Goal: Task Accomplishment & Management: Use online tool/utility

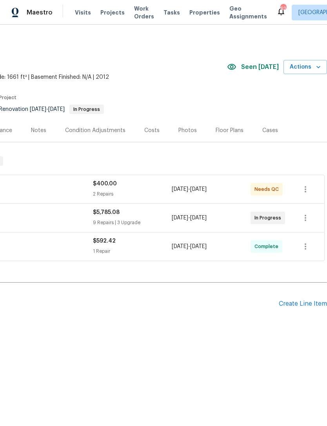
scroll to position [0, 116]
click at [312, 67] on span "Actions" at bounding box center [304, 67] width 31 height 10
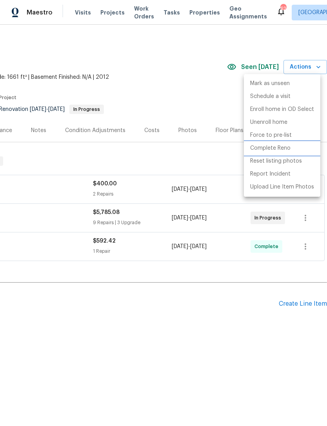
click at [280, 148] on p "Complete Reno" at bounding box center [270, 148] width 40 height 8
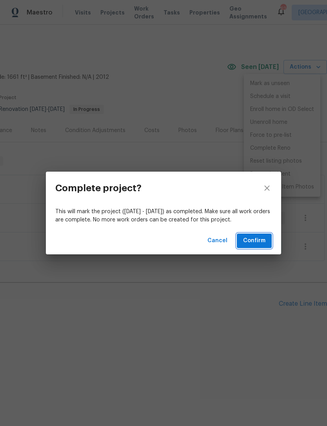
click at [262, 245] on span "Confirm" at bounding box center [254, 241] width 22 height 10
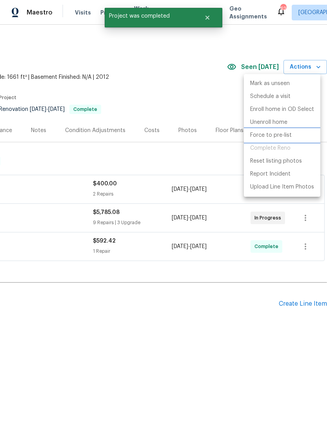
click at [276, 135] on p "Force to pre-list" at bounding box center [271, 135] width 42 height 8
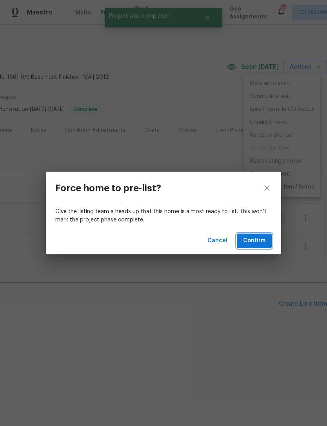
click at [257, 239] on span "Confirm" at bounding box center [254, 241] width 22 height 10
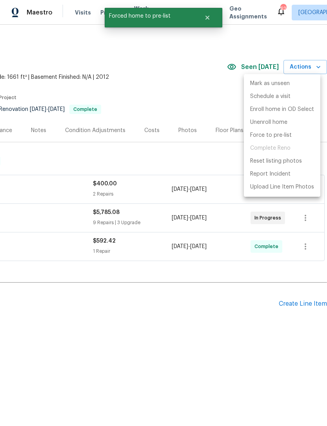
click at [217, 95] on div at bounding box center [163, 213] width 327 height 426
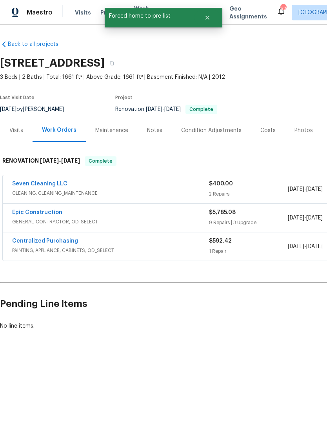
scroll to position [0, 0]
click at [35, 183] on link "Seven Cleaning LLC" at bounding box center [39, 183] width 55 height 5
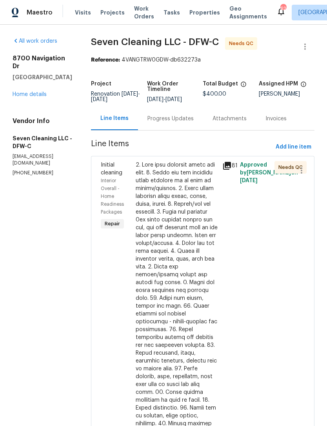
click at [231, 166] on icon at bounding box center [226, 165] width 9 height 9
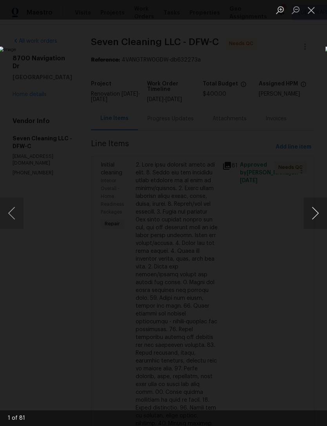
click at [318, 212] on button "Next image" at bounding box center [315, 212] width 24 height 31
click at [314, 215] on button "Next image" at bounding box center [315, 212] width 24 height 31
click at [313, 215] on button "Next image" at bounding box center [315, 212] width 24 height 31
click at [311, 210] on button "Next image" at bounding box center [315, 212] width 24 height 31
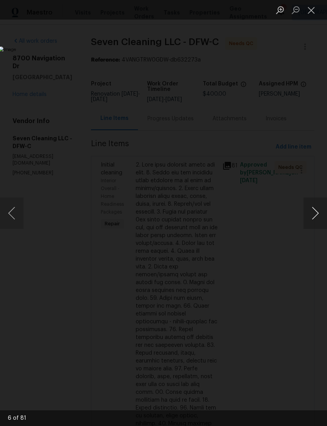
click at [310, 209] on button "Next image" at bounding box center [315, 212] width 24 height 31
click at [309, 208] on button "Next image" at bounding box center [315, 212] width 24 height 31
click at [308, 208] on button "Next image" at bounding box center [315, 212] width 24 height 31
click at [309, 210] on button "Next image" at bounding box center [315, 212] width 24 height 31
click at [309, 208] on button "Next image" at bounding box center [315, 212] width 24 height 31
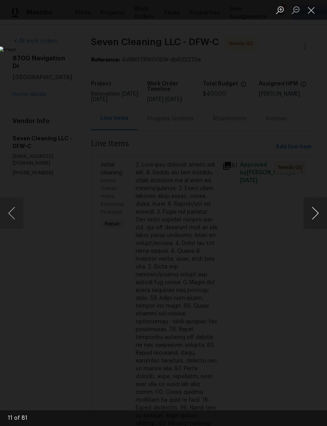
click at [310, 210] on button "Next image" at bounding box center [315, 212] width 24 height 31
click at [311, 210] on button "Next image" at bounding box center [315, 212] width 24 height 31
click at [310, 213] on button "Next image" at bounding box center [315, 212] width 24 height 31
click at [309, 213] on button "Next image" at bounding box center [315, 212] width 24 height 31
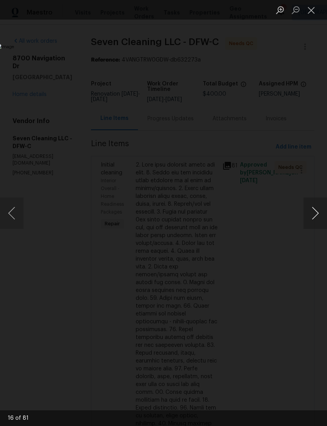
click at [311, 213] on button "Next image" at bounding box center [315, 212] width 24 height 31
click at [308, 214] on button "Next image" at bounding box center [315, 212] width 24 height 31
click at [310, 214] on button "Next image" at bounding box center [315, 212] width 24 height 31
click at [313, 213] on button "Next image" at bounding box center [315, 212] width 24 height 31
click at [312, 212] on button "Next image" at bounding box center [315, 212] width 24 height 31
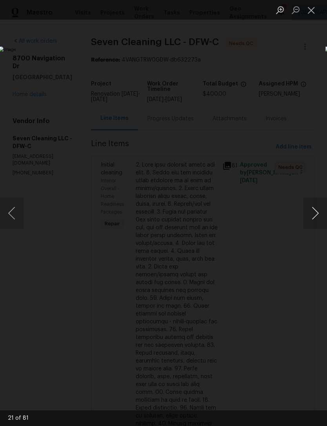
click at [311, 213] on button "Next image" at bounding box center [315, 212] width 24 height 31
click at [309, 213] on button "Next image" at bounding box center [315, 212] width 24 height 31
click at [310, 213] on button "Next image" at bounding box center [315, 212] width 24 height 31
click at [309, 211] on button "Next image" at bounding box center [315, 212] width 24 height 31
click at [309, 210] on button "Next image" at bounding box center [315, 212] width 24 height 31
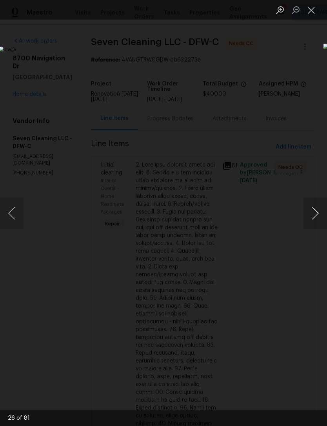
click at [310, 209] on button "Next image" at bounding box center [315, 212] width 24 height 31
click at [308, 210] on button "Next image" at bounding box center [315, 212] width 24 height 31
click at [309, 210] on button "Next image" at bounding box center [315, 212] width 24 height 31
click at [308, 205] on button "Next image" at bounding box center [315, 212] width 24 height 31
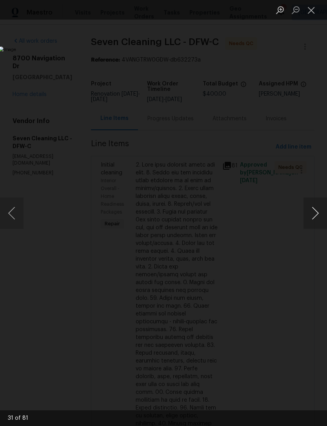
click at [308, 204] on button "Next image" at bounding box center [315, 212] width 24 height 31
click at [309, 204] on button "Next image" at bounding box center [315, 212] width 24 height 31
click at [309, 203] on button "Next image" at bounding box center [315, 212] width 24 height 31
click at [308, 204] on button "Next image" at bounding box center [315, 212] width 24 height 31
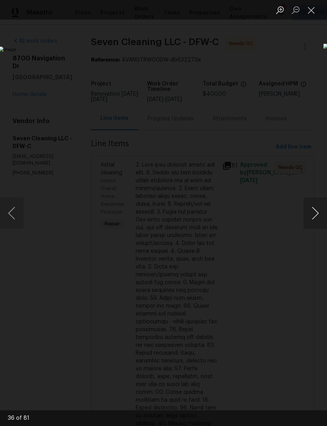
click at [307, 203] on button "Next image" at bounding box center [315, 212] width 24 height 31
click at [307, 201] on button "Next image" at bounding box center [315, 212] width 24 height 31
click at [307, 200] on button "Next image" at bounding box center [315, 212] width 24 height 31
click at [307, 201] on button "Next image" at bounding box center [315, 212] width 24 height 31
click at [311, 9] on button "Close lightbox" at bounding box center [311, 10] width 16 height 14
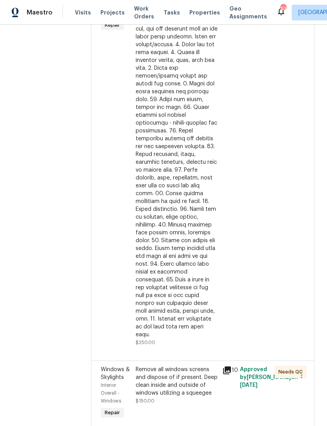
scroll to position [198, 0]
click at [231, 367] on icon at bounding box center [227, 371] width 8 height 8
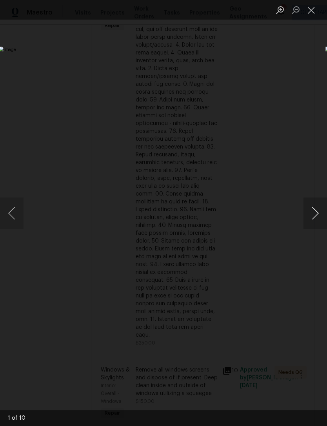
click at [318, 211] on button "Next image" at bounding box center [315, 212] width 24 height 31
click at [316, 212] on button "Next image" at bounding box center [315, 212] width 24 height 31
click at [315, 211] on button "Next image" at bounding box center [315, 212] width 24 height 31
click at [313, 212] on button "Next image" at bounding box center [315, 212] width 24 height 31
click at [312, 213] on button "Next image" at bounding box center [315, 212] width 24 height 31
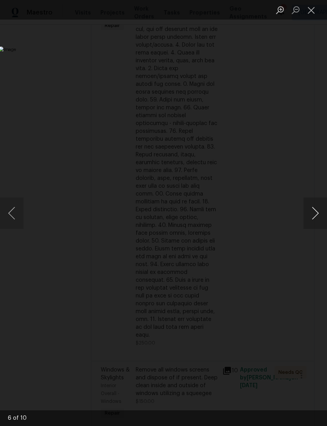
click at [312, 213] on button "Next image" at bounding box center [315, 212] width 24 height 31
click at [310, 213] on button "Next image" at bounding box center [315, 212] width 24 height 31
click at [311, 213] on button "Next image" at bounding box center [315, 212] width 24 height 31
click at [312, 212] on button "Next image" at bounding box center [315, 212] width 24 height 31
click at [310, 224] on button "Next image" at bounding box center [315, 212] width 24 height 31
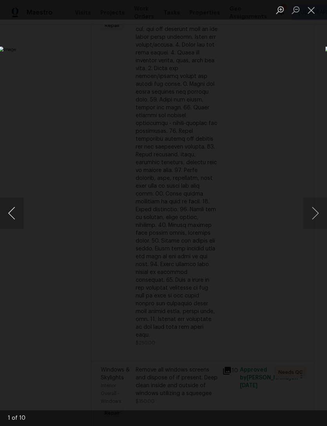
click at [16, 219] on button "Previous image" at bounding box center [12, 212] width 24 height 31
click at [312, 230] on div "Lightbox" at bounding box center [163, 213] width 327 height 426
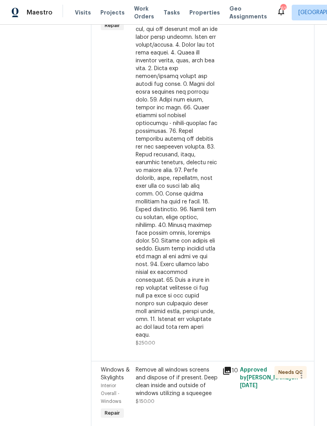
click at [180, 382] on div "Remove all windows screens and dispose of if present. Deep clean inside and out…" at bounding box center [177, 381] width 82 height 31
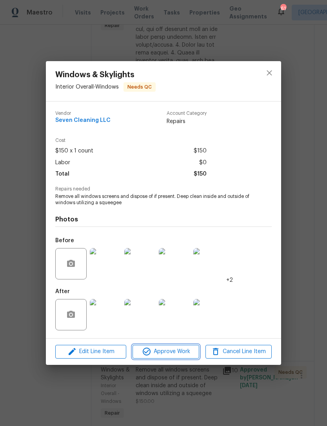
click at [187, 351] on span "Approve Work" at bounding box center [165, 352] width 61 height 10
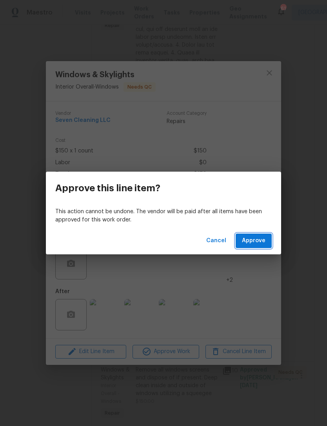
click at [264, 238] on span "Approve" at bounding box center [254, 241] width 24 height 10
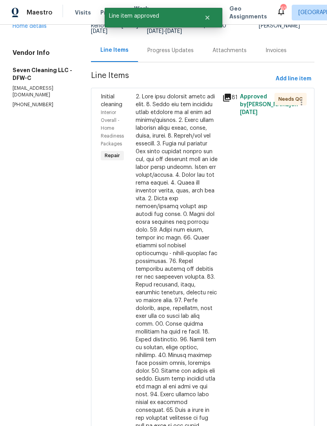
scroll to position [59, 0]
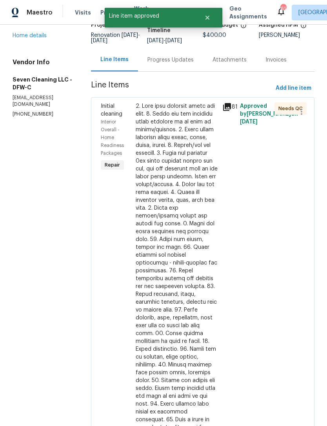
click at [195, 271] on div at bounding box center [177, 290] width 82 height 376
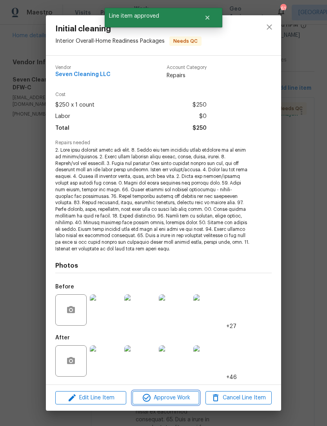
click at [177, 394] on span "Approve Work" at bounding box center [165, 398] width 61 height 10
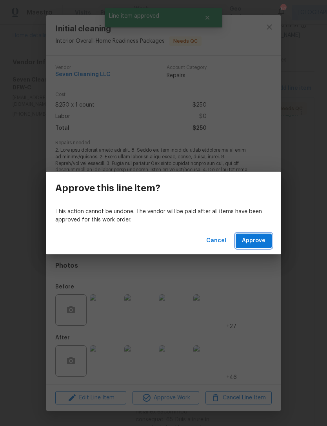
click at [262, 240] on span "Approve" at bounding box center [254, 241] width 24 height 10
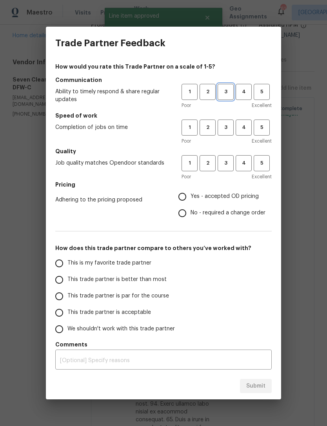
click at [226, 92] on span "3" at bounding box center [225, 91] width 14 height 9
click at [225, 125] on span "3" at bounding box center [225, 127] width 14 height 9
click at [229, 165] on span "3" at bounding box center [225, 163] width 14 height 9
click at [188, 194] on input "Yes - accepted OD pricing" at bounding box center [182, 196] width 16 height 16
radio input "true"
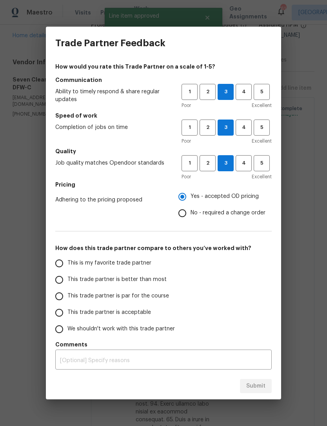
click at [55, 267] on input "This is my favorite trade partner" at bounding box center [59, 263] width 16 height 16
click at [260, 385] on span "Submit" at bounding box center [255, 386] width 19 height 10
radio input "true"
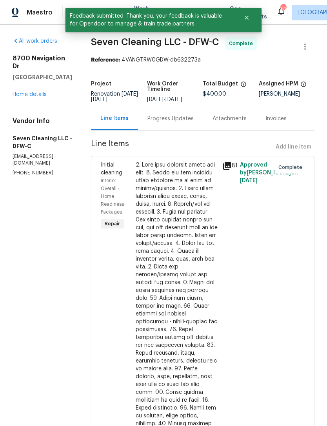
scroll to position [0, 0]
click at [28, 92] on link "Home details" at bounding box center [30, 94] width 34 height 5
